Goal: Information Seeking & Learning: Learn about a topic

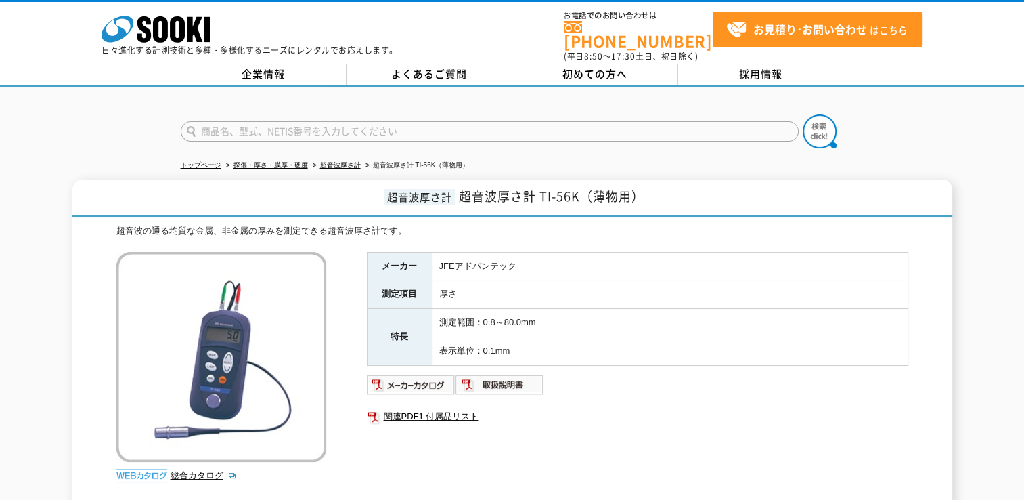
scroll to position [68, 0]
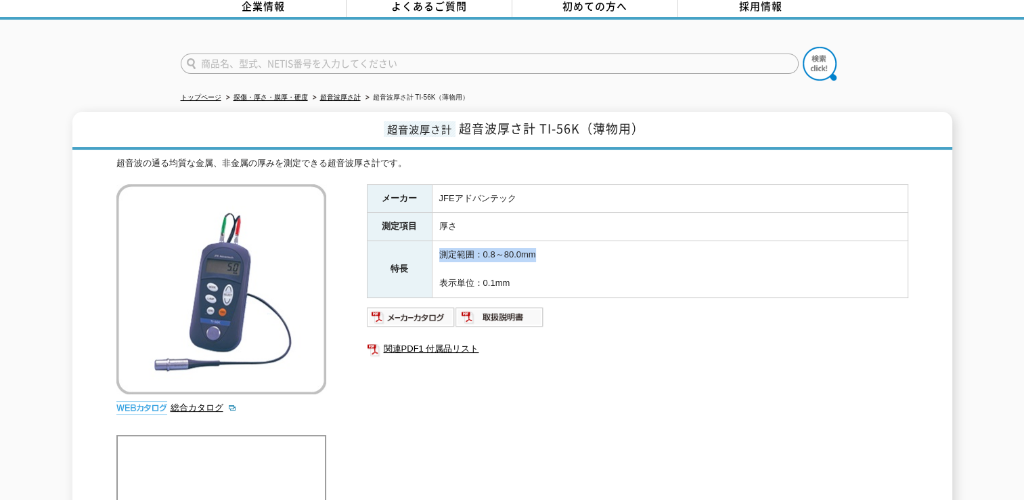
drag, startPoint x: 548, startPoint y: 250, endPoint x: 420, endPoint y: 250, distance: 127.9
click at [420, 250] on tr "特長 測定範囲：0.8～80.0mm 表示単位：0.1mm" at bounding box center [637, 269] width 541 height 56
drag, startPoint x: 420, startPoint y: 250, endPoint x: 558, endPoint y: 260, distance: 138.4
click at [558, 260] on td "測定範囲：0.8～80.0mm 表示単位：0.1mm" at bounding box center [670, 269] width 476 height 56
drag, startPoint x: 536, startPoint y: 123, endPoint x: 604, endPoint y: 126, distance: 67.8
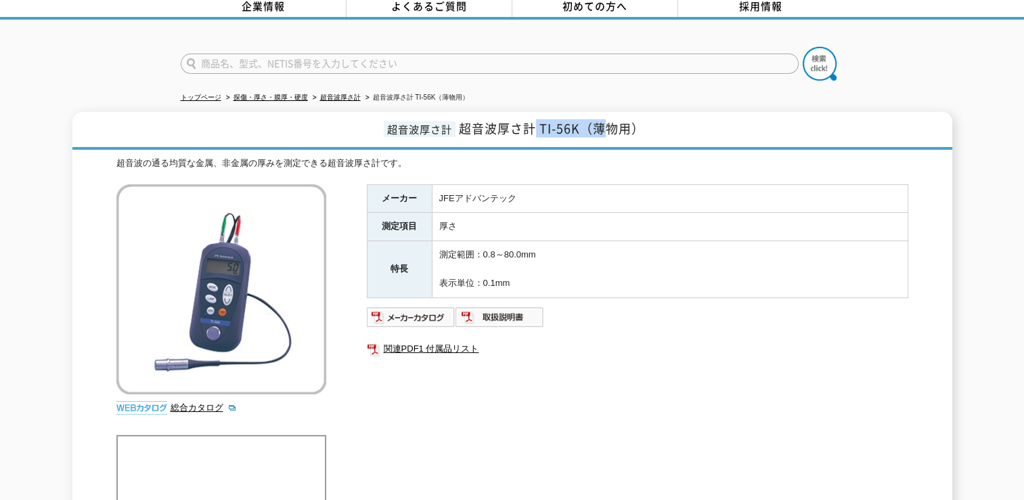
click at [604, 126] on span "超音波厚さ計 TI-56K（薄物用）" at bounding box center [551, 128] width 185 height 18
drag, startPoint x: 604, startPoint y: 126, endPoint x: 574, endPoint y: 223, distance: 101.9
click at [574, 223] on td "厚さ" at bounding box center [670, 227] width 476 height 28
click at [337, 93] on link "超音波厚さ計" at bounding box center [340, 96] width 41 height 7
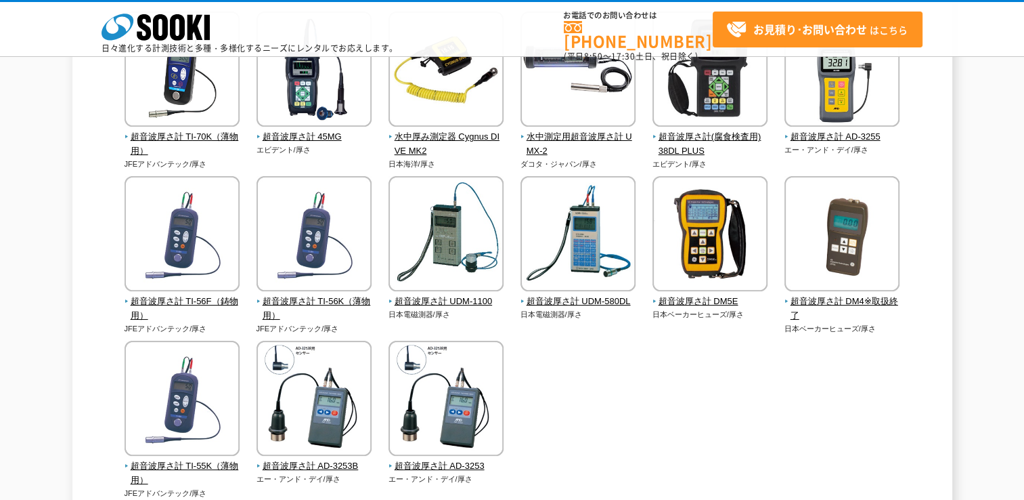
scroll to position [68, 0]
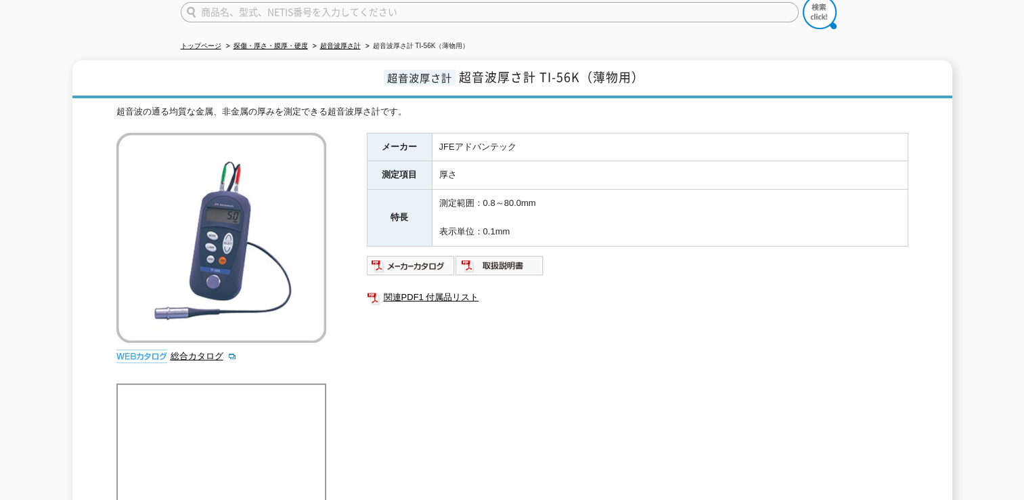
scroll to position [68, 0]
